Goal: Task Accomplishment & Management: Manage account settings

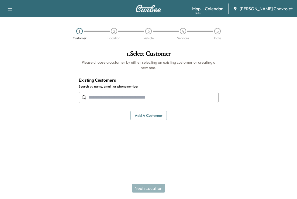
click at [223, 6] on link "Calendar" at bounding box center [214, 8] width 18 height 6
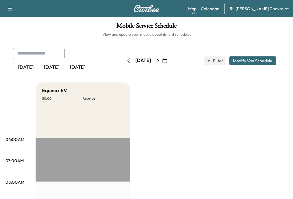
click at [159, 61] on icon "button" at bounding box center [157, 61] width 2 height 4
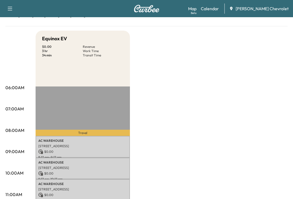
scroll to position [135, 0]
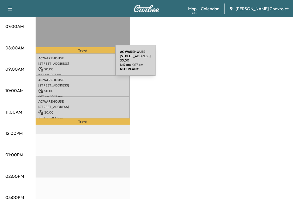
click at [75, 64] on p "[STREET_ADDRESS]" at bounding box center [82, 64] width 89 height 4
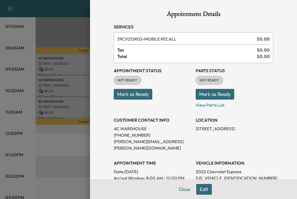
click at [137, 94] on button "Mark as Ready" at bounding box center [133, 94] width 38 height 11
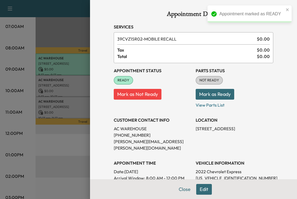
click at [210, 96] on button "Mark as Ready" at bounding box center [214, 94] width 38 height 11
click at [55, 83] on div at bounding box center [148, 99] width 297 height 199
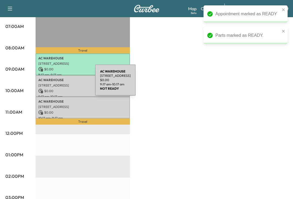
click at [55, 83] on p "[STREET_ADDRESS]" at bounding box center [82, 85] width 89 height 4
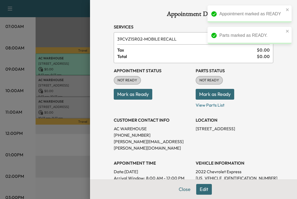
click at [136, 94] on button "Mark as Ready" at bounding box center [133, 94] width 38 height 11
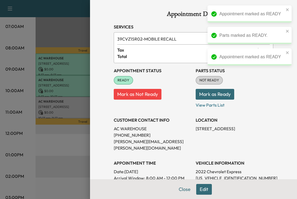
click at [213, 97] on button "Mark as Ready" at bounding box center [214, 94] width 38 height 11
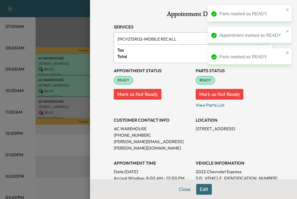
click at [57, 108] on div at bounding box center [148, 99] width 297 height 199
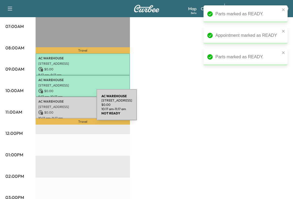
click at [56, 108] on p "[STREET_ADDRESS]" at bounding box center [82, 107] width 89 height 4
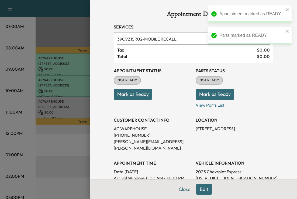
click at [134, 100] on div "Appointment Status NOT READY Mark as Ready" at bounding box center [153, 85] width 78 height 45
click at [132, 94] on button "Mark as Ready" at bounding box center [133, 94] width 38 height 11
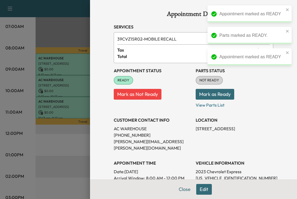
click at [208, 94] on button "Mark as Ready" at bounding box center [214, 94] width 38 height 11
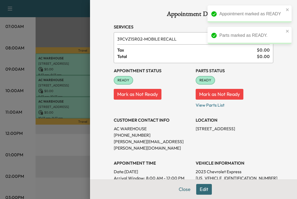
click at [180, 191] on button "Close" at bounding box center [184, 189] width 19 height 11
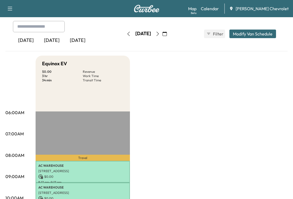
scroll to position [0, 0]
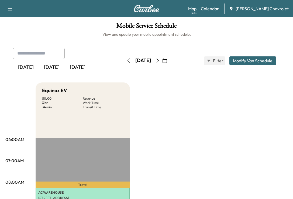
click at [160, 61] on icon "button" at bounding box center [157, 61] width 4 height 4
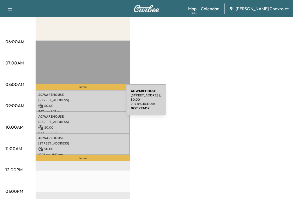
scroll to position [108, 0]
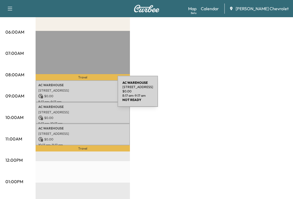
click at [77, 95] on p "$ 0.00" at bounding box center [82, 96] width 89 height 5
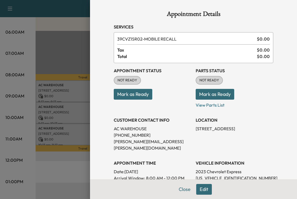
click at [138, 94] on button "Mark as Ready" at bounding box center [133, 94] width 38 height 11
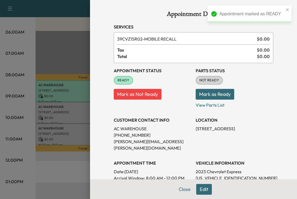
click at [58, 112] on div at bounding box center [148, 99] width 297 height 199
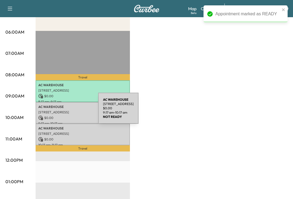
click at [58, 112] on p "[STREET_ADDRESS]" at bounding box center [82, 112] width 89 height 4
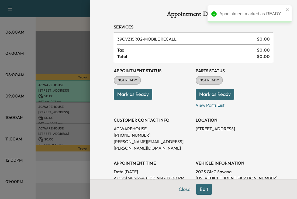
click at [133, 92] on button "Mark as Ready" at bounding box center [133, 94] width 38 height 11
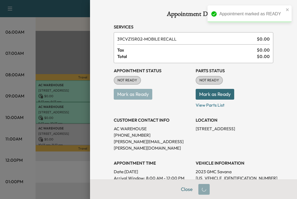
click at [56, 131] on div at bounding box center [148, 99] width 297 height 199
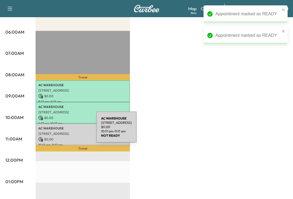
click at [56, 131] on div "AC WAREHOUSE [STREET_ADDRESS] $ 0.00 10:17 am - 11:17 am" at bounding box center [83, 135] width 94 height 22
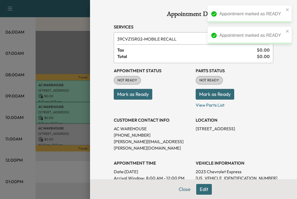
click at [139, 94] on button "Mark as Ready" at bounding box center [133, 94] width 38 height 11
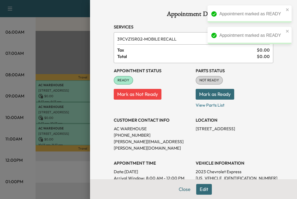
click at [51, 182] on div at bounding box center [148, 99] width 297 height 199
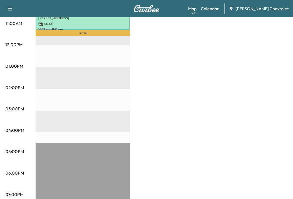
scroll to position [161, 0]
